Goal: Check status: Check status

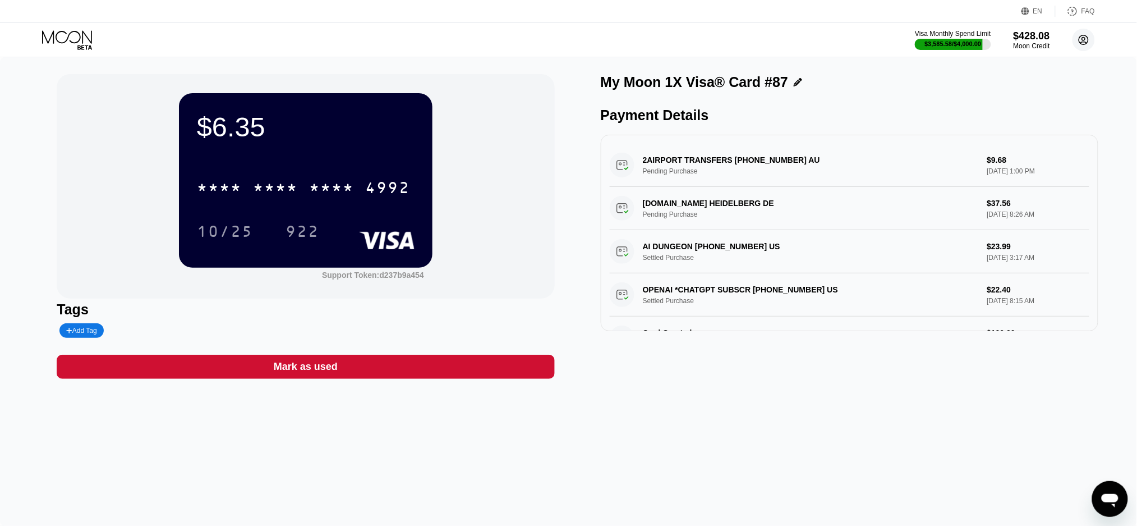
click at [1084, 40] on circle at bounding box center [1084, 40] width 22 height 22
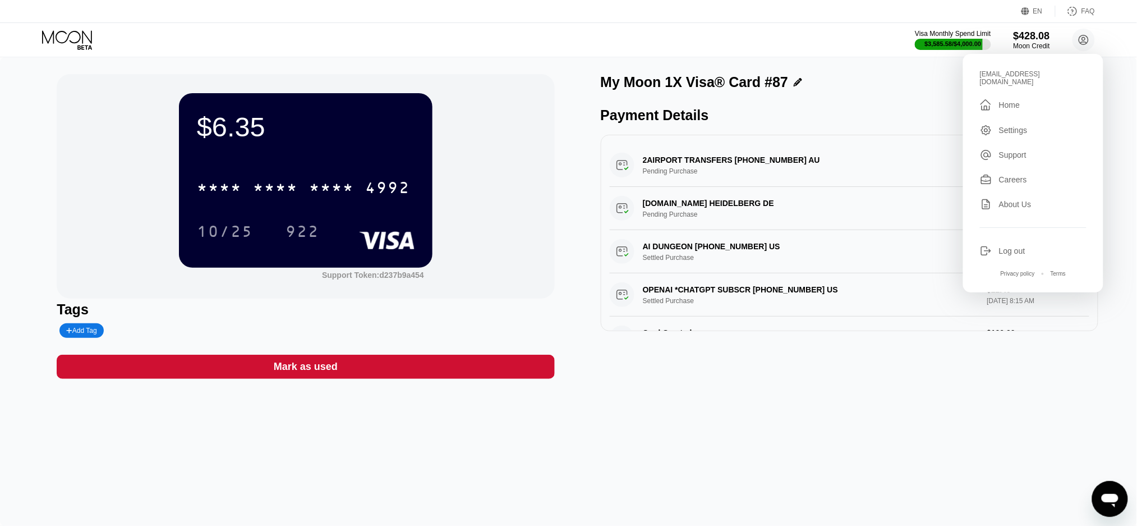
click at [1016, 103] on div "Home" at bounding box center [1009, 104] width 21 height 9
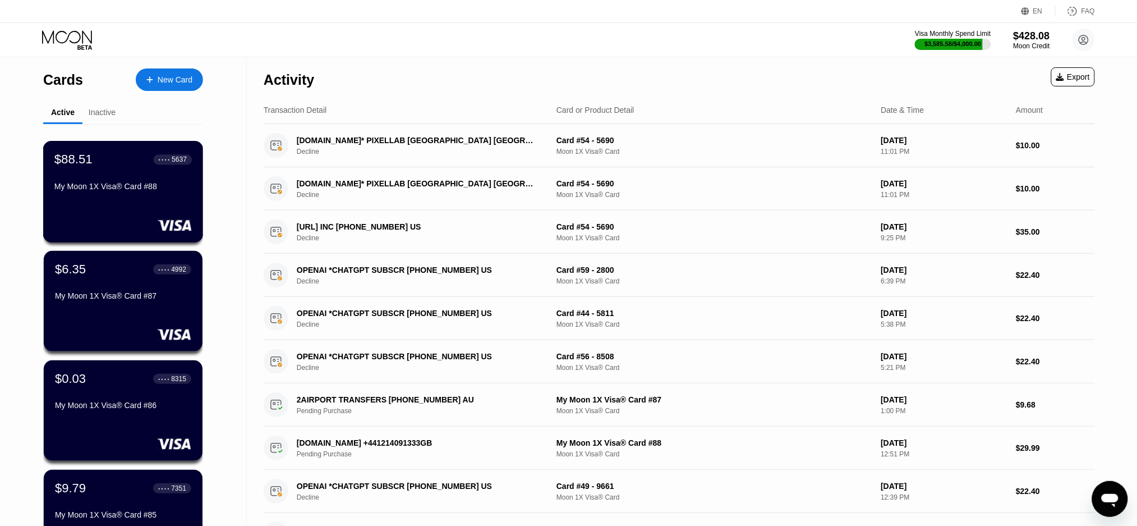
click at [113, 195] on div "My Moon 1X Visa® Card #88" at bounding box center [122, 188] width 137 height 13
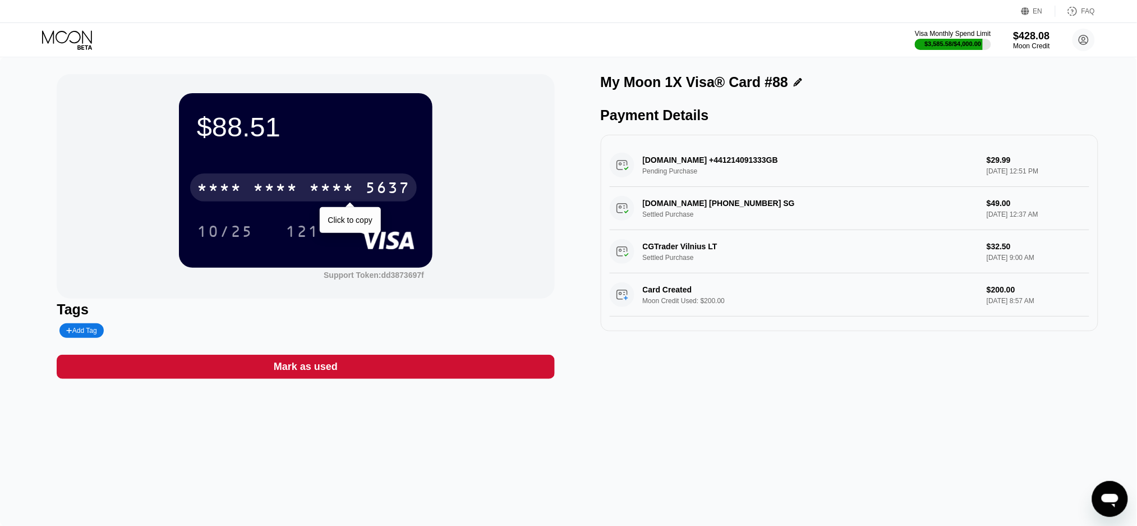
click at [351, 187] on div "* * * *" at bounding box center [331, 189] width 45 height 18
